Goal: Information Seeking & Learning: Find contact information

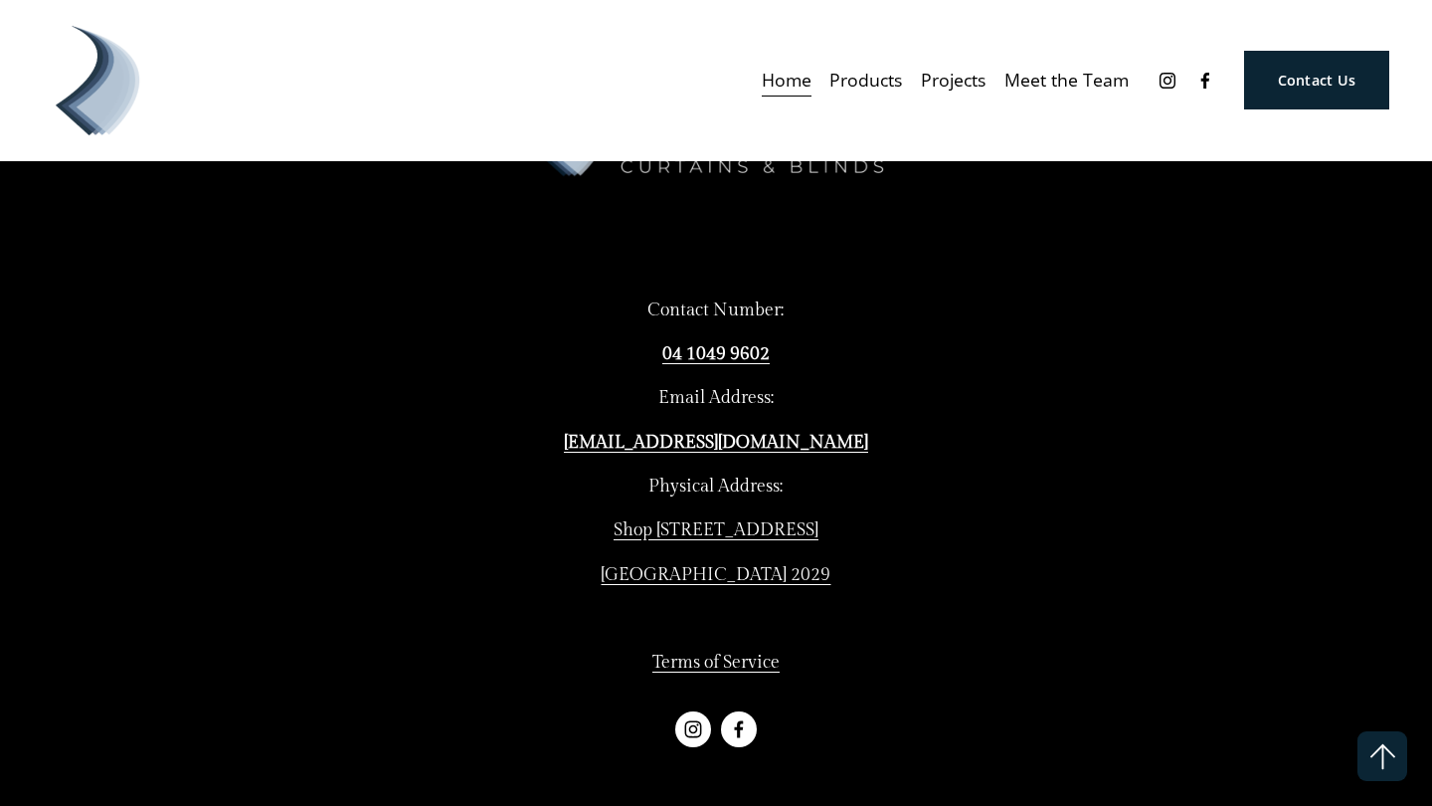
scroll to position [5148, 0]
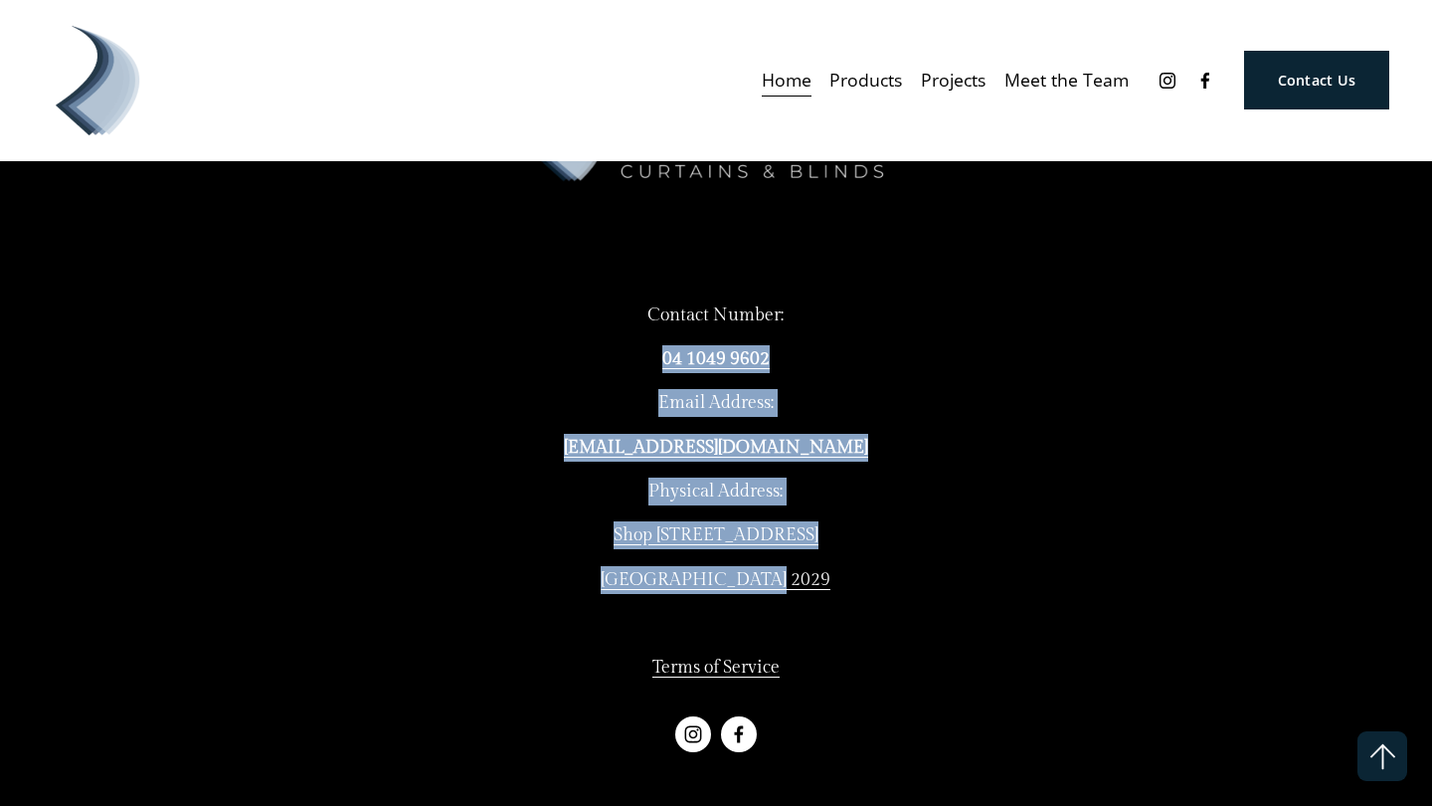
drag, startPoint x: 816, startPoint y: 568, endPoint x: 538, endPoint y: 340, distance: 359.0
click at [538, 338] on div "Contact Number: [PHONE_NUMBER] Email Address: [EMAIL_ADDRESS][DOMAIN_NAME] Phys…" at bounding box center [716, 491] width 427 height 381
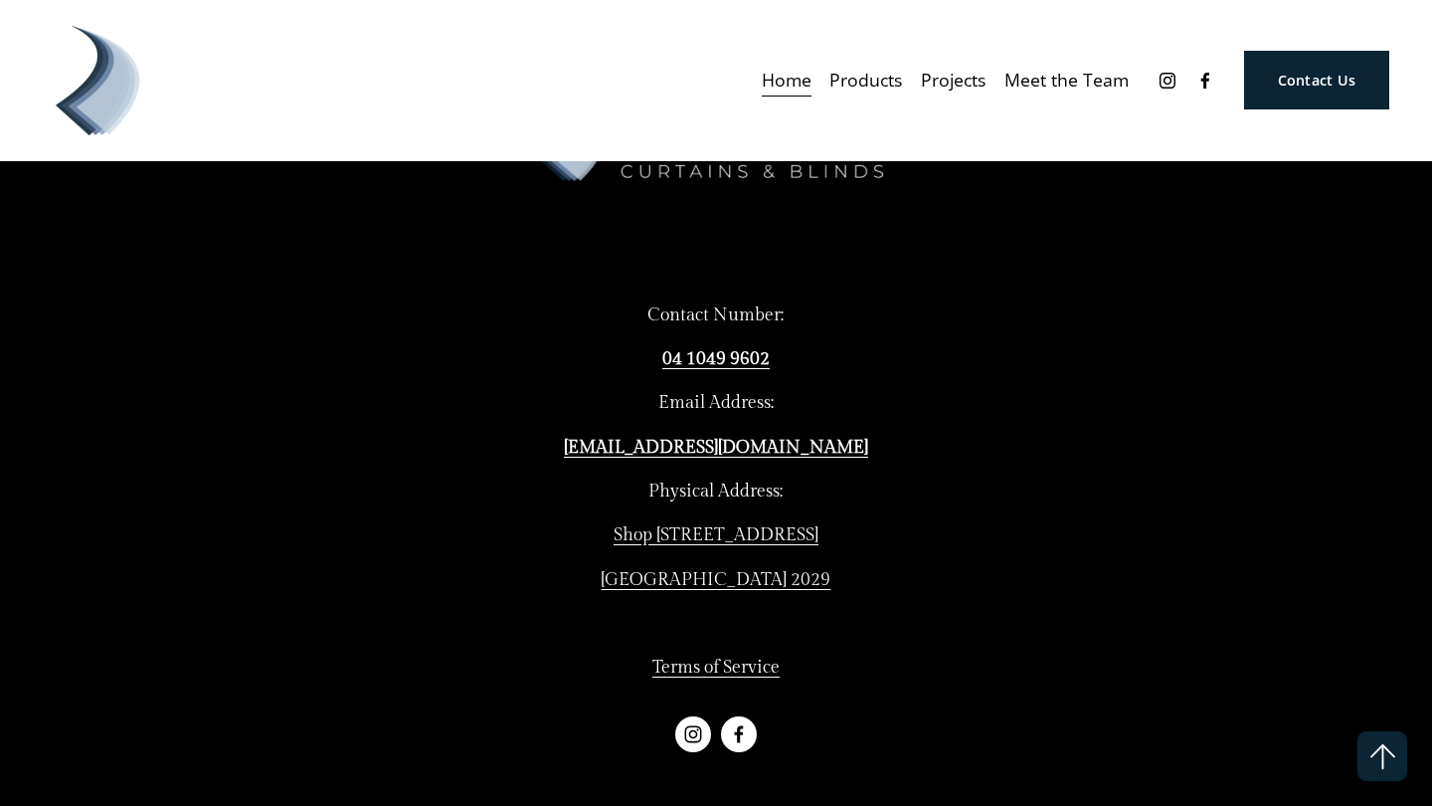
click at [447, 554] on div "Contact Number: [PHONE_NUMBER] Email Address: [EMAIL_ADDRESS][DOMAIN_NAME] Phys…" at bounding box center [716, 461] width 1381 height 750
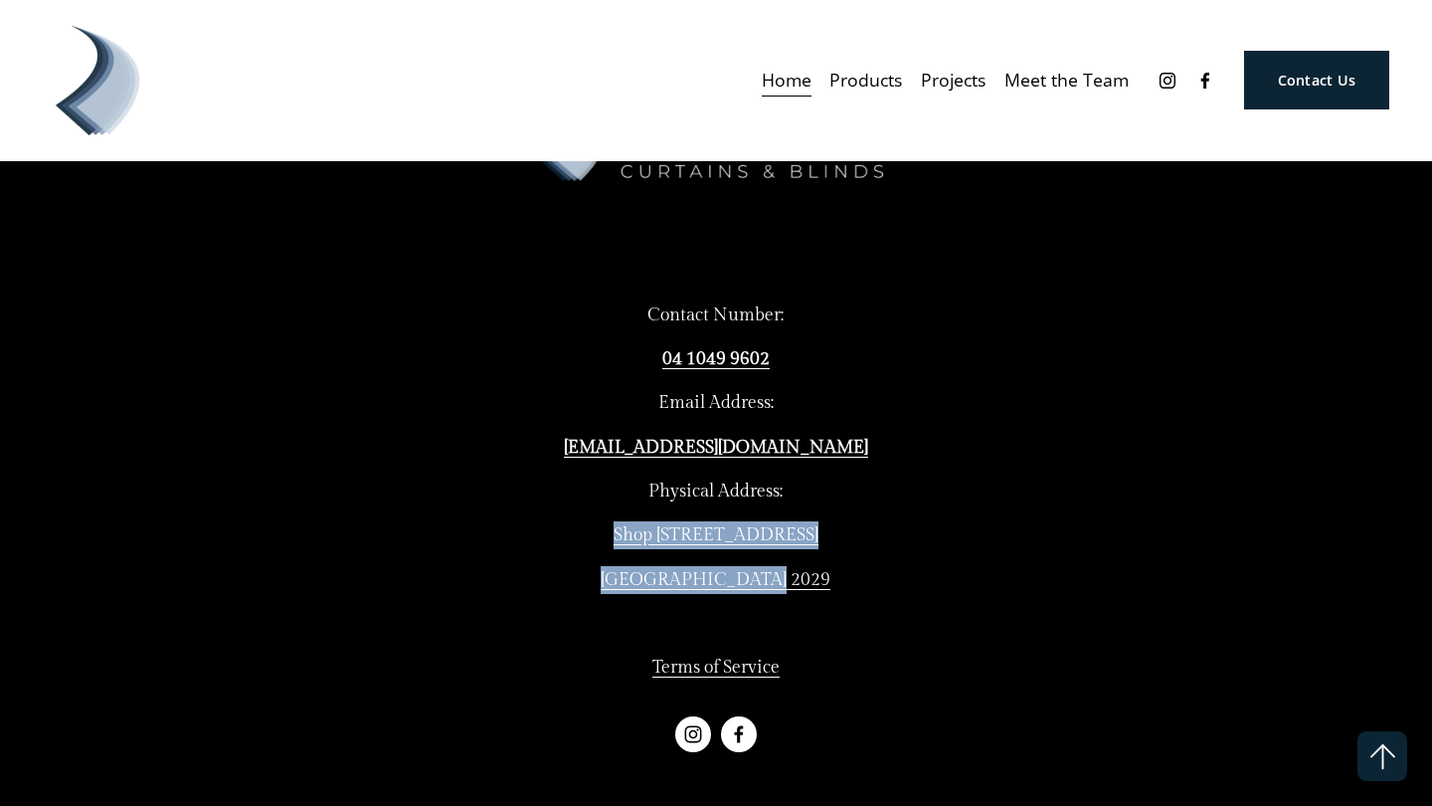
drag, startPoint x: 806, startPoint y: 561, endPoint x: 588, endPoint y: 514, distance: 222.8
click at [588, 514] on div "Contact Number: [PHONE_NUMBER] Email Address: [EMAIL_ADDRESS][DOMAIN_NAME] Phys…" at bounding box center [716, 491] width 427 height 381
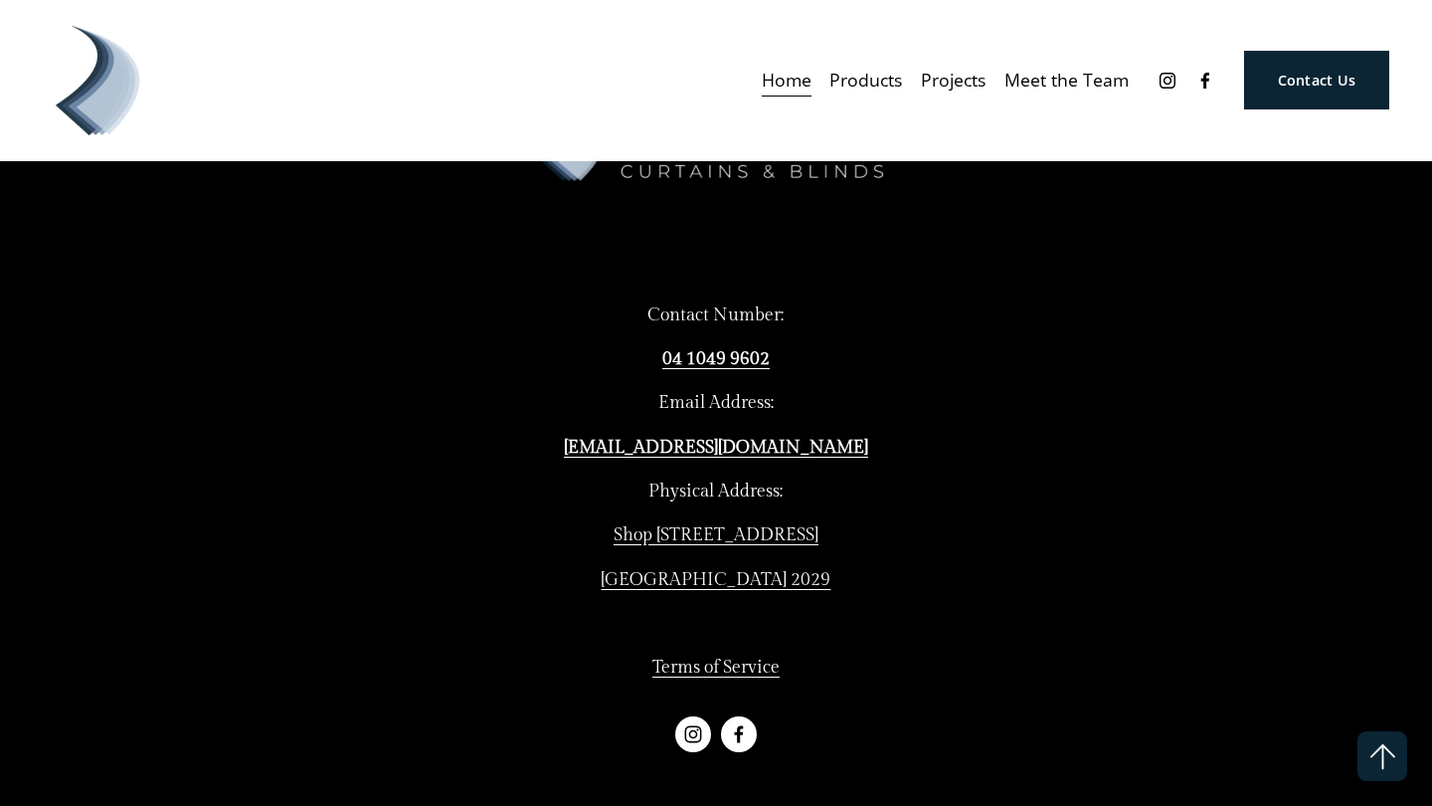
click at [682, 586] on div "Contact Number: [PHONE_NUMBER] Email Address: [EMAIL_ADDRESS][DOMAIN_NAME] Phys…" at bounding box center [716, 491] width 427 height 381
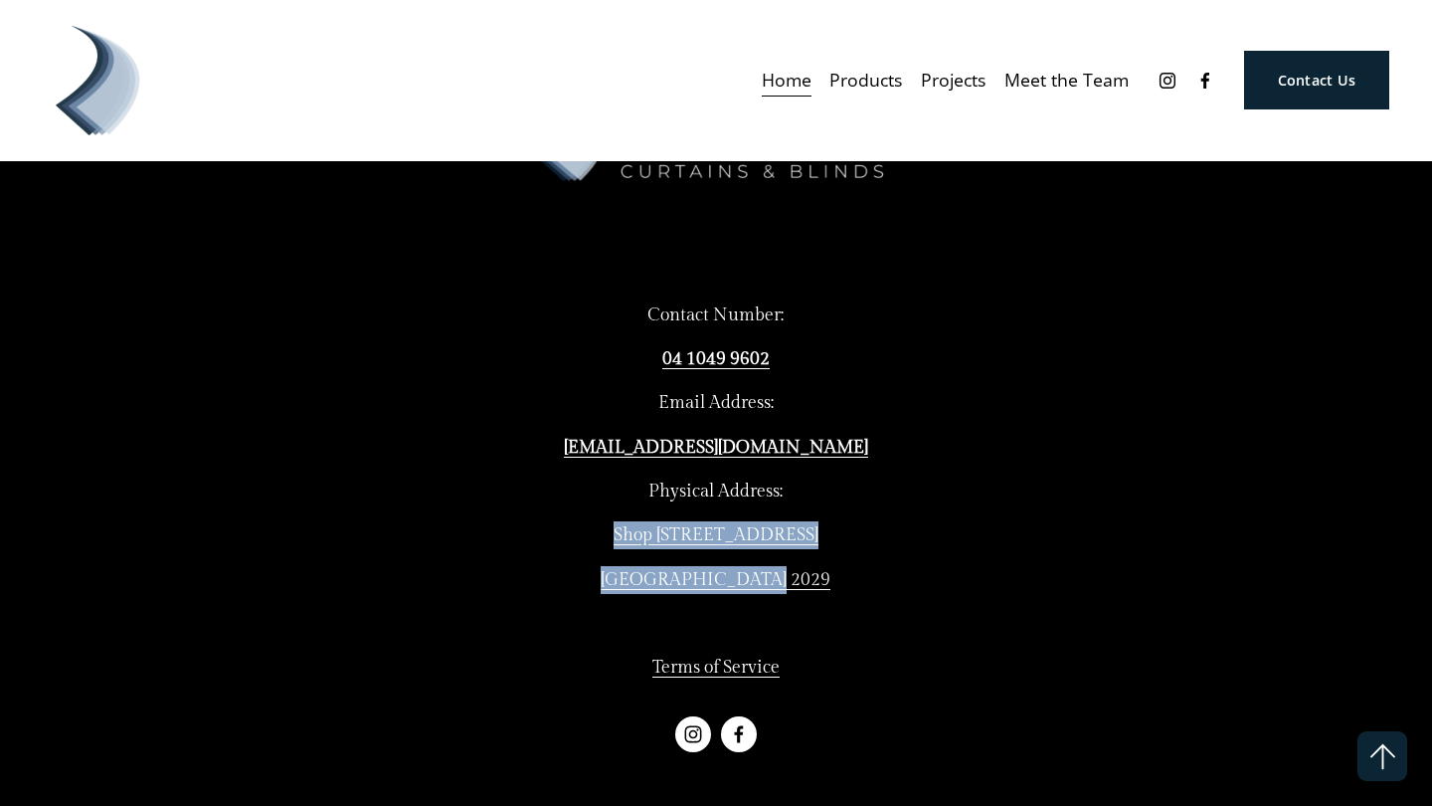
drag, startPoint x: 815, startPoint y: 569, endPoint x: 591, endPoint y: 512, distance: 230.9
click at [591, 512] on div "Contact Number: [PHONE_NUMBER] Email Address: [EMAIL_ADDRESS][DOMAIN_NAME] Phys…" at bounding box center [716, 491] width 427 height 381
copy div "Shop [STREET_ADDRESS][PERSON_NAME]"
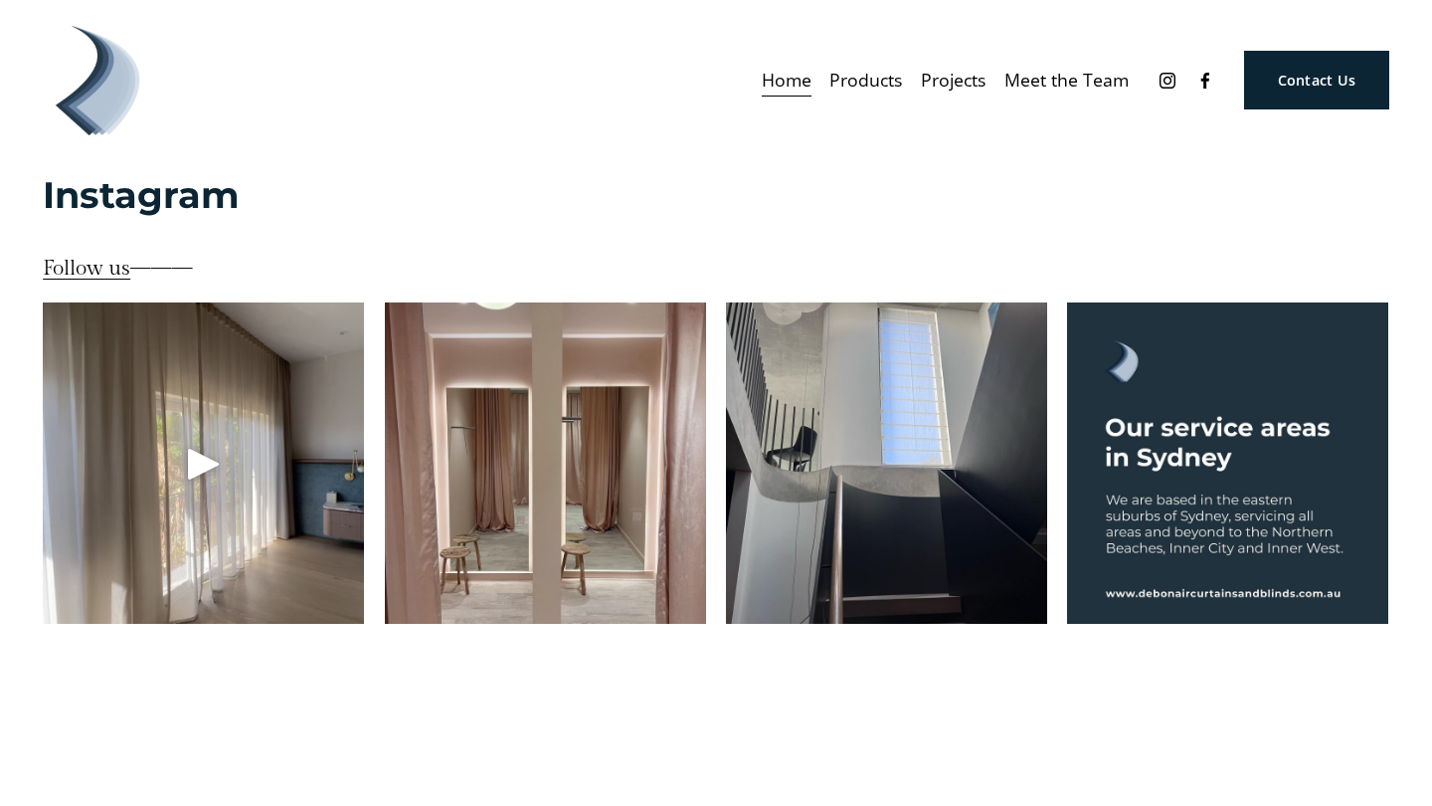
scroll to position [4319, 0]
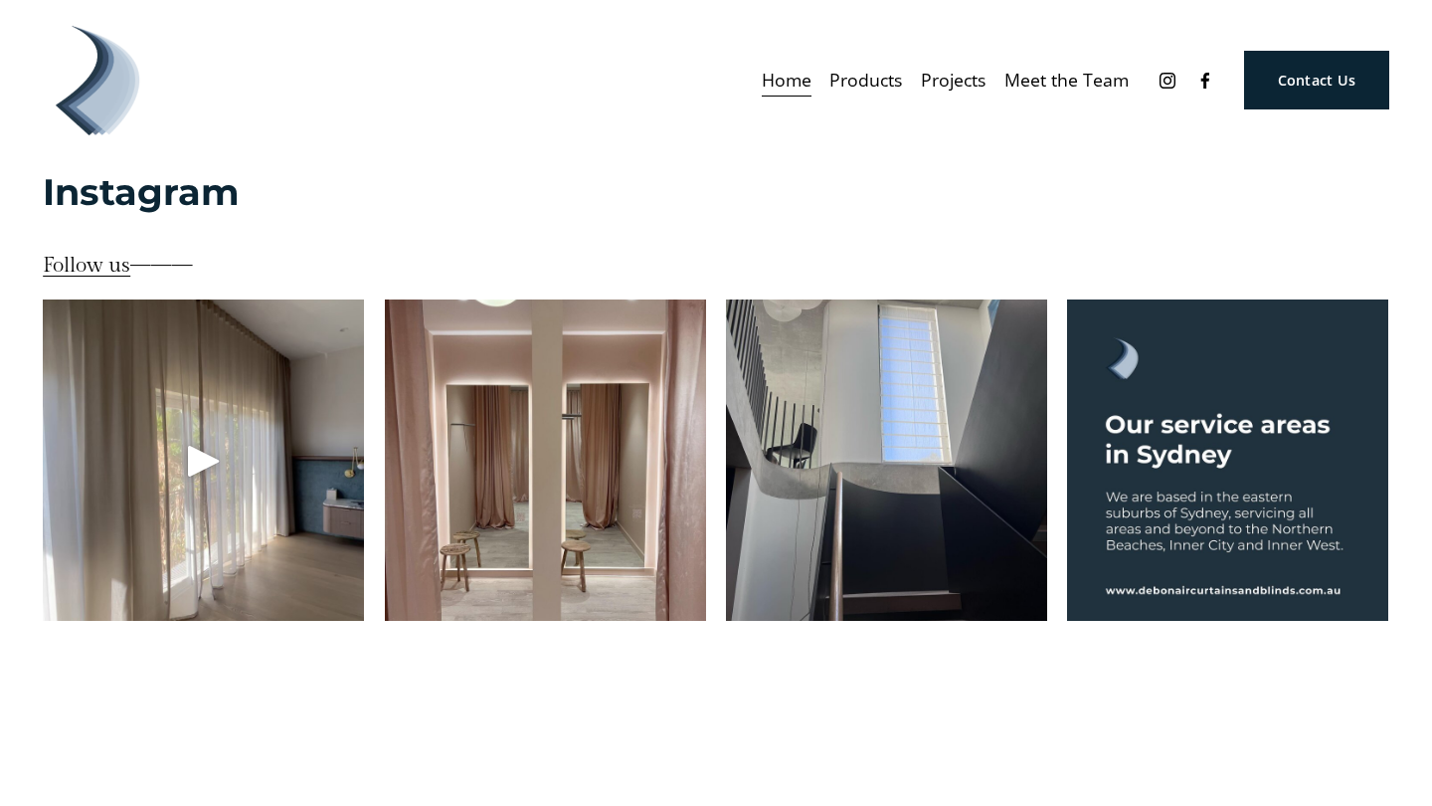
click at [249, 446] on div at bounding box center [203, 459] width 321 height 321
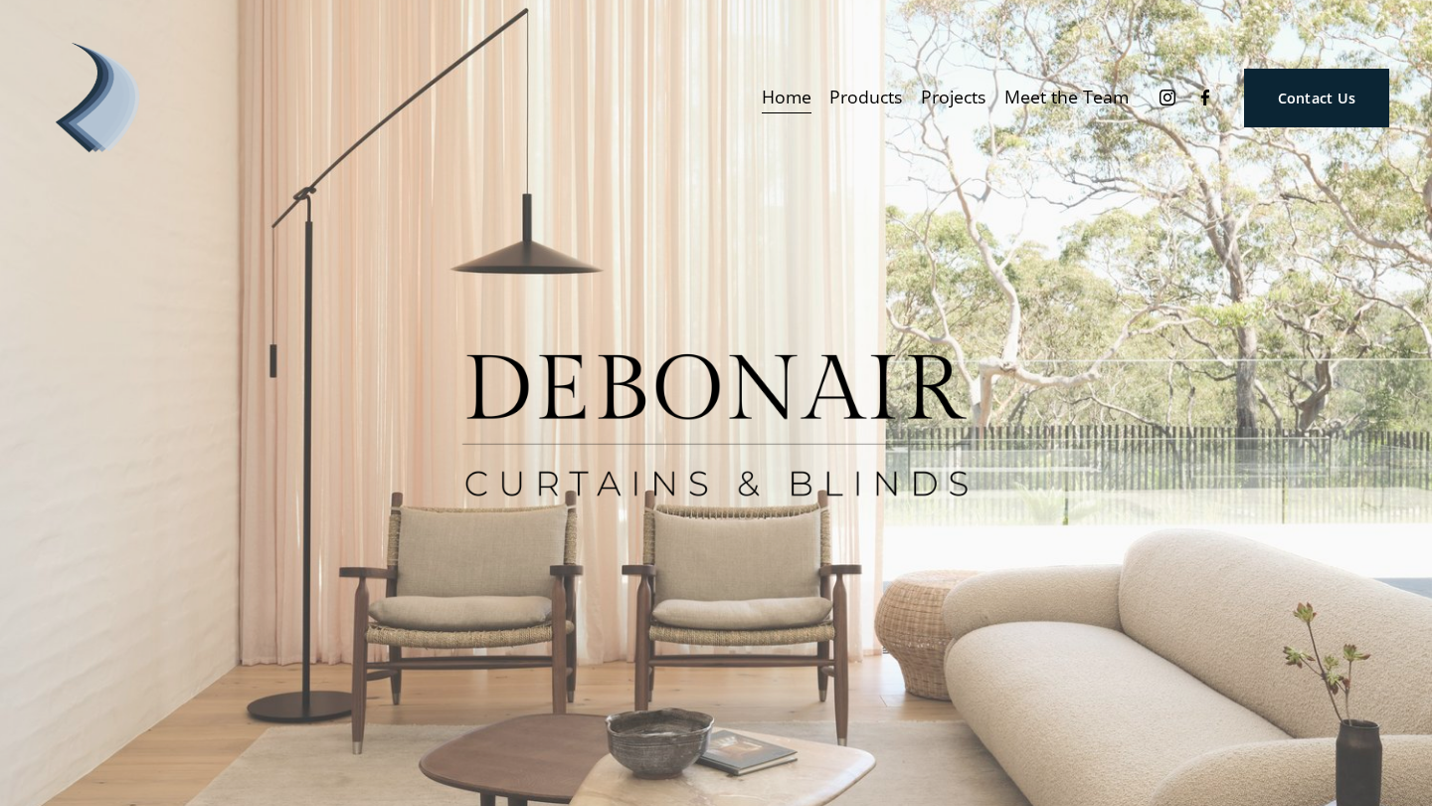
scroll to position [0, 0]
